Goal: Task Accomplishment & Management: Manage account settings

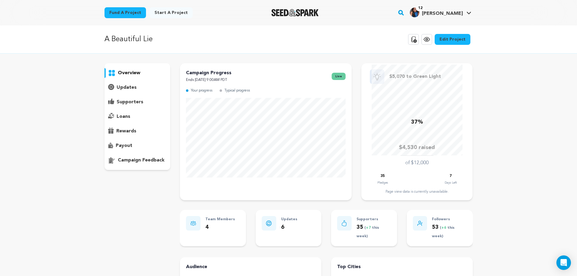
click at [457, 38] on link "Edit Project" at bounding box center [453, 39] width 36 height 11
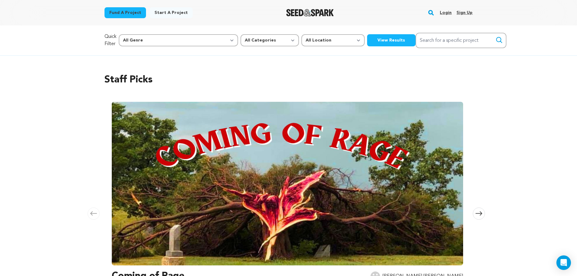
click at [443, 12] on link "Login" at bounding box center [446, 13] width 12 height 10
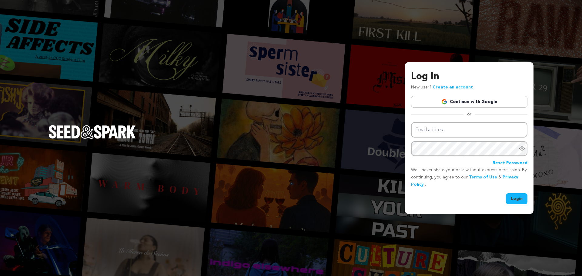
click at [452, 105] on link "Continue with Google" at bounding box center [469, 102] width 116 height 12
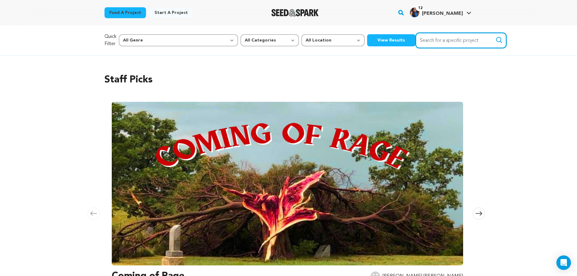
click at [416, 40] on input "Search for a specific project" at bounding box center [461, 40] width 91 height 15
click at [443, 3] on div "Fund a project Start a project Search" at bounding box center [289, 12] width 388 height 25
click at [446, 16] on h4 "[PERSON_NAME]" at bounding box center [442, 13] width 41 height 7
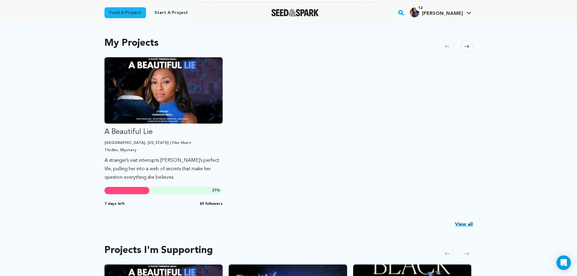
scroll to position [109, 0]
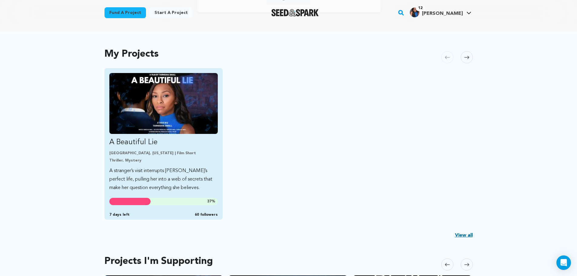
click at [152, 112] on img "Fund A Beautiful Lie" at bounding box center [163, 103] width 109 height 61
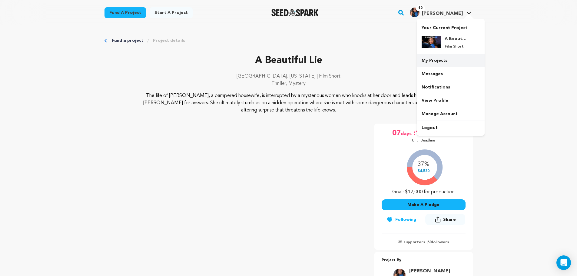
click at [444, 63] on link "My Projects" at bounding box center [451, 60] width 68 height 13
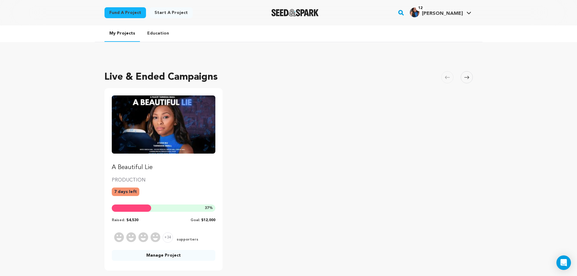
click at [181, 255] on link "Manage Project" at bounding box center [164, 255] width 104 height 11
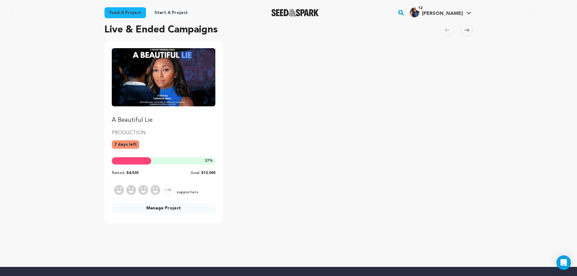
scroll to position [57, 0]
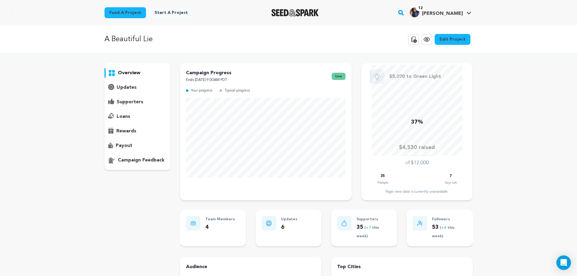
click at [469, 35] on link "Edit Project" at bounding box center [453, 39] width 36 height 11
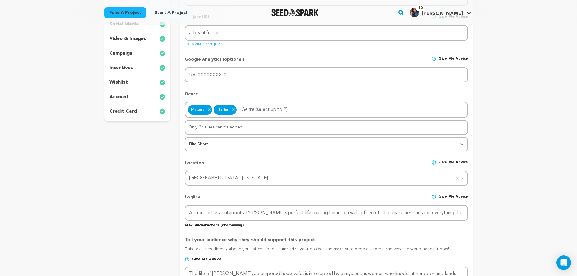
scroll to position [241, 0]
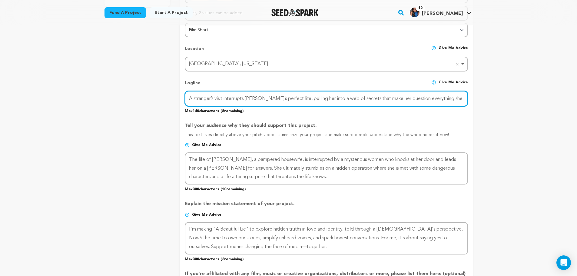
drag, startPoint x: 463, startPoint y: 98, endPoint x: 109, endPoint y: 82, distance: 354.5
click at [109, 82] on div "project story team social media video & images campaign incentives wishlist" at bounding box center [289, 170] width 368 height 627
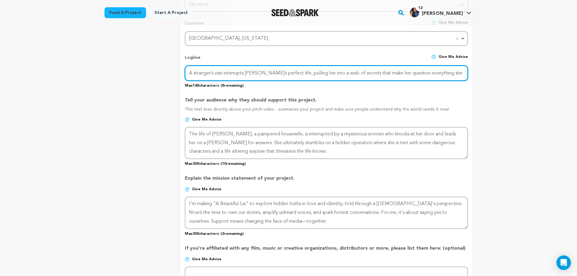
scroll to position [25, 0]
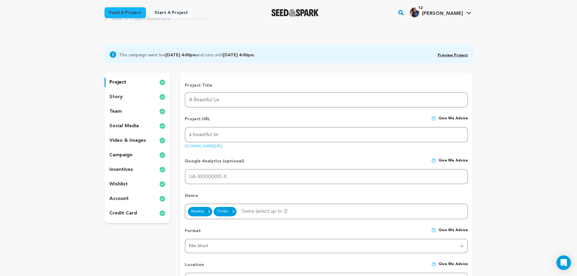
click at [112, 95] on p "story" at bounding box center [115, 96] width 13 height 7
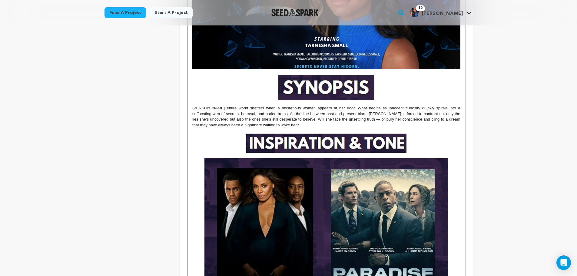
scroll to position [271, 0]
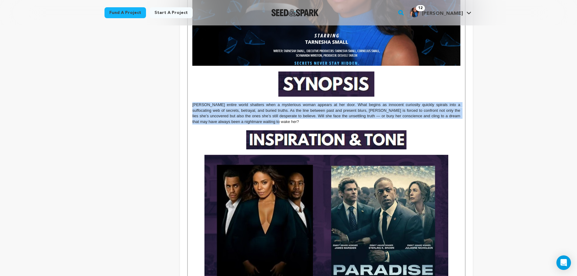
drag, startPoint x: 252, startPoint y: 122, endPoint x: 186, endPoint y: 105, distance: 68.3
copy p "Teri Lewis’s entire world shatters when a mysterious woman appears at her door.…"
